Goal: Find specific page/section: Find specific page/section

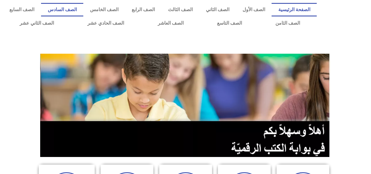
click at [83, 11] on link "الصف السادس" at bounding box center [62, 9] width 42 height 13
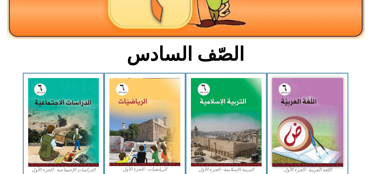
scroll to position [117, 0]
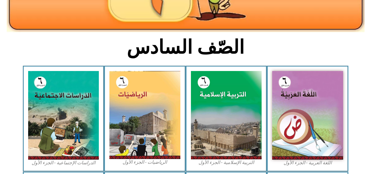
click at [290, 123] on img at bounding box center [307, 115] width 71 height 89
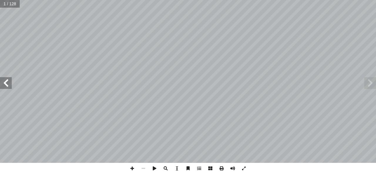
click at [4, 83] on span at bounding box center [6, 83] width 12 height 12
click at [4, 82] on span at bounding box center [6, 83] width 12 height 12
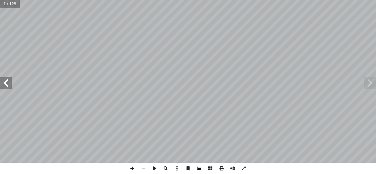
click at [4, 82] on span at bounding box center [6, 83] width 12 height 12
click at [5, 83] on span at bounding box center [6, 83] width 12 height 12
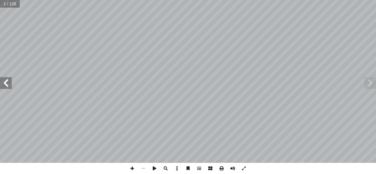
click at [6, 83] on span at bounding box center [6, 83] width 12 height 12
click at [6, 84] on span at bounding box center [6, 83] width 12 height 12
click at [7, 84] on span at bounding box center [6, 83] width 12 height 12
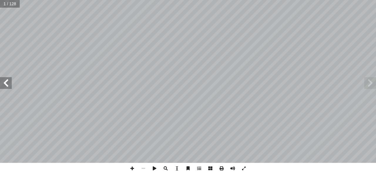
click at [7, 84] on span at bounding box center [6, 83] width 12 height 12
click at [9, 83] on span at bounding box center [6, 83] width 12 height 12
click at [9, 84] on span at bounding box center [6, 83] width 12 height 12
click at [8, 84] on span at bounding box center [6, 83] width 12 height 12
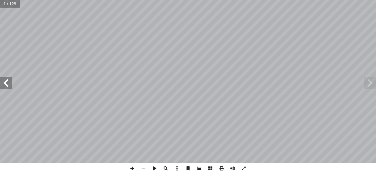
click at [8, 84] on span at bounding box center [6, 83] width 12 height 12
click at [9, 84] on span at bounding box center [6, 83] width 12 height 12
click at [9, 85] on span at bounding box center [6, 83] width 12 height 12
click at [365, 82] on span at bounding box center [370, 83] width 12 height 12
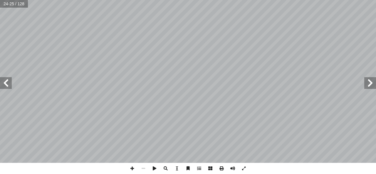
click at [364, 80] on span at bounding box center [370, 83] width 12 height 12
click at [6, 81] on span at bounding box center [6, 83] width 12 height 12
